Goal: Use online tool/utility: Utilize a website feature to perform a specific function

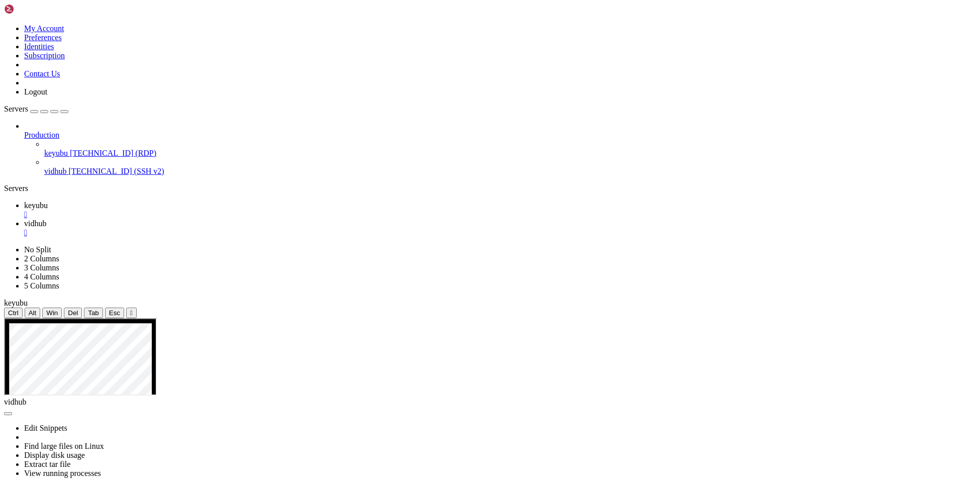
scroll to position [77, 0]
